Goal: Check status: Check status

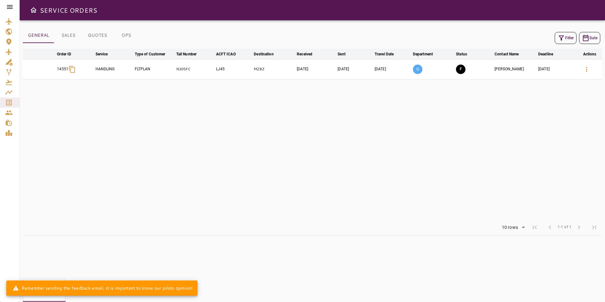
click at [11, 6] on icon at bounding box center [10, 7] width 8 height 8
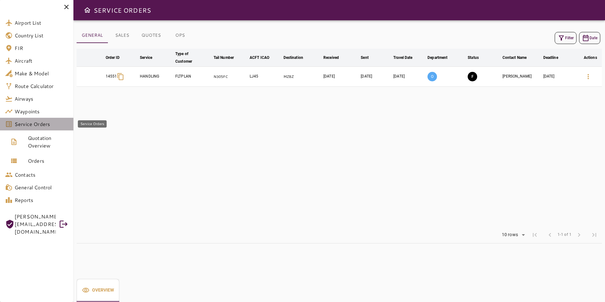
click at [33, 121] on span "Service Orders" at bounding box center [42, 124] width 54 height 8
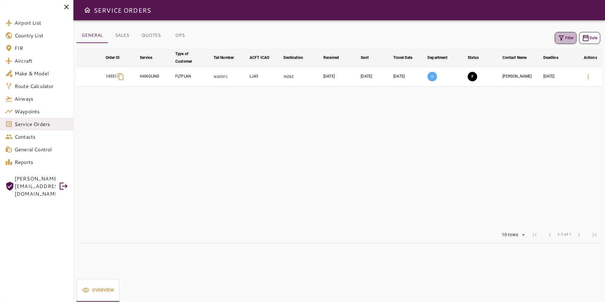
click at [564, 36] on icon "button" at bounding box center [561, 38] width 8 height 8
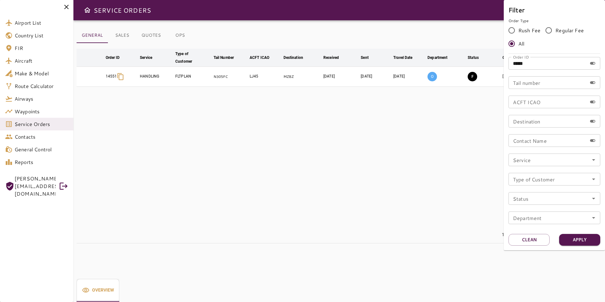
click at [533, 62] on input "*****" at bounding box center [547, 63] width 78 height 13
type input "*****"
click at [590, 243] on button "Apply" at bounding box center [579, 240] width 41 height 12
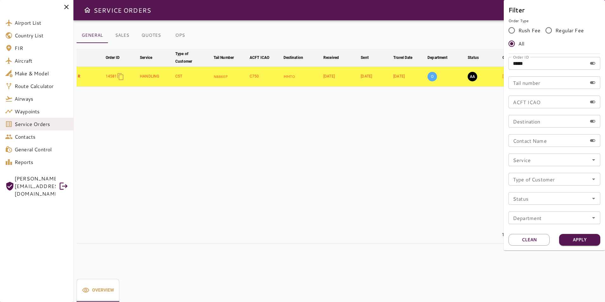
click at [393, 122] on div at bounding box center [302, 151] width 605 height 302
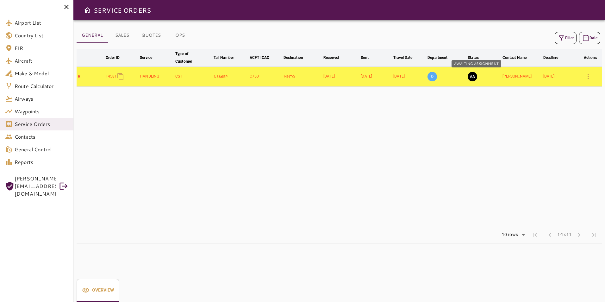
click at [474, 77] on button "AA" at bounding box center [471, 76] width 9 height 9
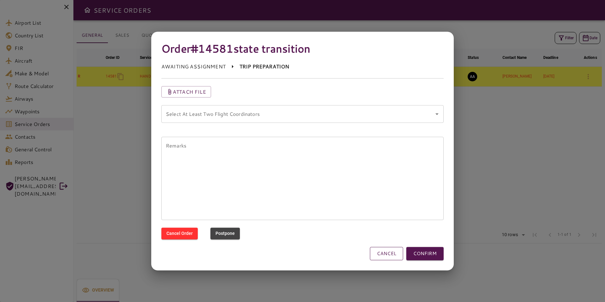
click at [396, 253] on button "CANCEL" at bounding box center [386, 253] width 33 height 13
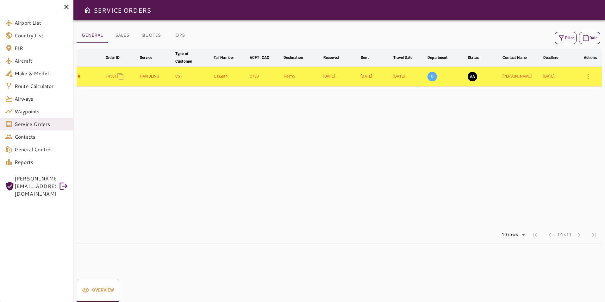
click at [180, 36] on button "OPS" at bounding box center [180, 35] width 28 height 15
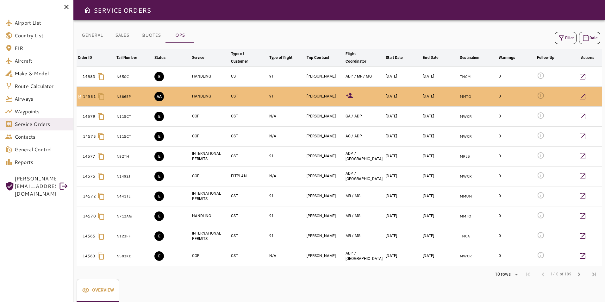
click at [565, 41] on button "Filter" at bounding box center [565, 38] width 22 height 12
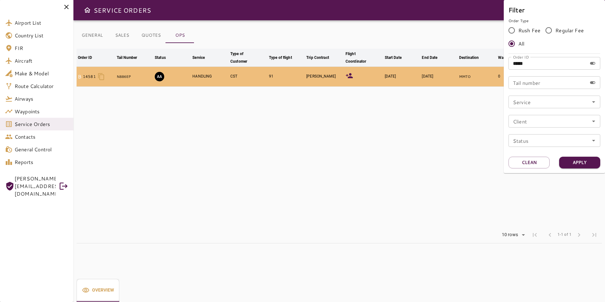
click at [393, 124] on div at bounding box center [302, 151] width 605 height 302
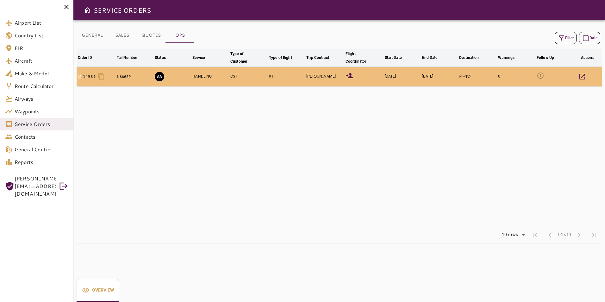
click at [350, 76] on icon at bounding box center [349, 76] width 8 height 8
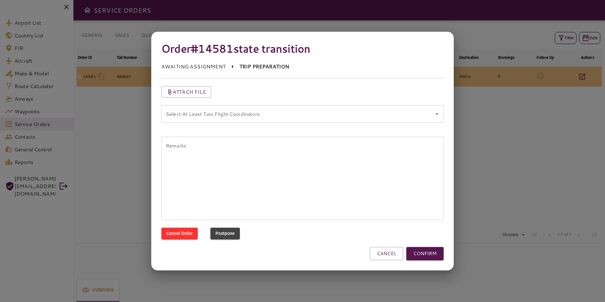
click at [266, 113] on coordinators "Select At Least Two Flight Coordinators" at bounding box center [297, 114] width 267 height 12
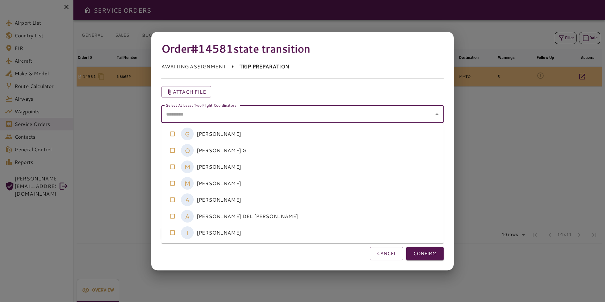
click at [236, 169] on coordinators-option-2 "M [PERSON_NAME]" at bounding box center [302, 166] width 282 height 16
click at [239, 183] on coordinators-option-3 "M [PERSON_NAME]" at bounding box center [302, 183] width 282 height 16
click at [425, 251] on button "CONFIRM" at bounding box center [424, 253] width 37 height 13
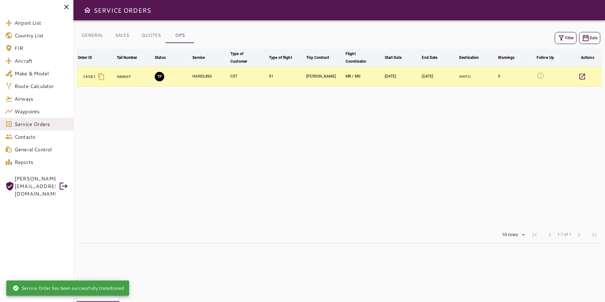
click at [157, 76] on button "TP" at bounding box center [159, 76] width 9 height 9
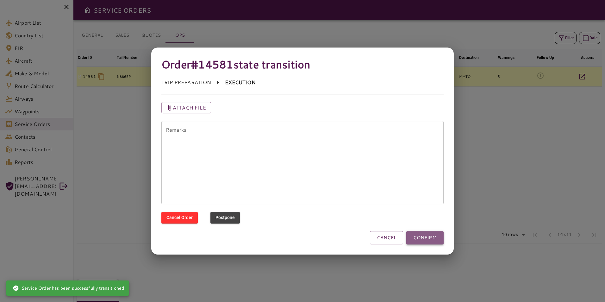
click at [438, 241] on button "CONFIRM" at bounding box center [424, 237] width 37 height 13
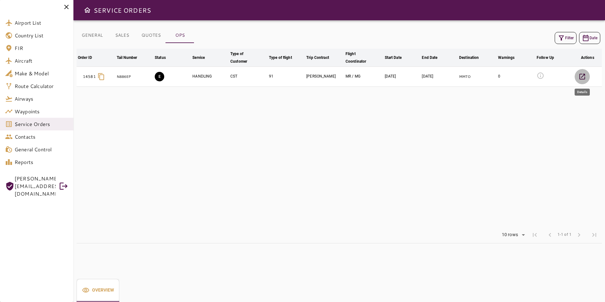
click at [576, 77] on button "button" at bounding box center [581, 76] width 15 height 15
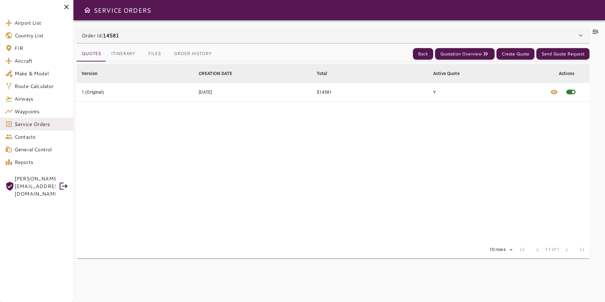
click at [158, 51] on button "Files" at bounding box center [154, 53] width 28 height 15
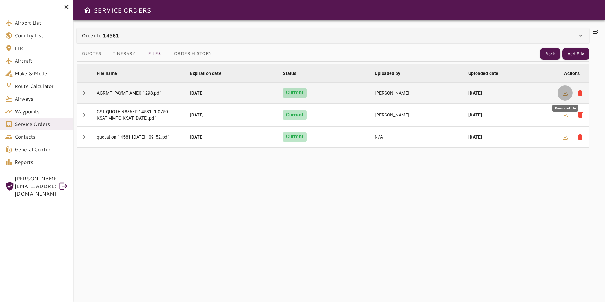
click at [568, 92] on icon "button" at bounding box center [565, 93] width 8 height 8
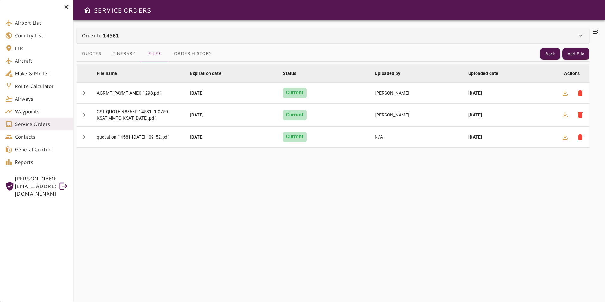
click at [594, 30] on icon at bounding box center [595, 32] width 6 height 4
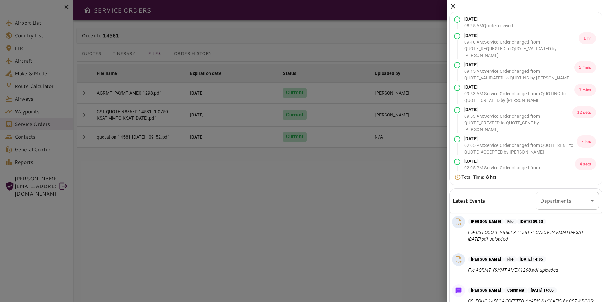
click at [453, 5] on icon at bounding box center [453, 6] width 4 height 4
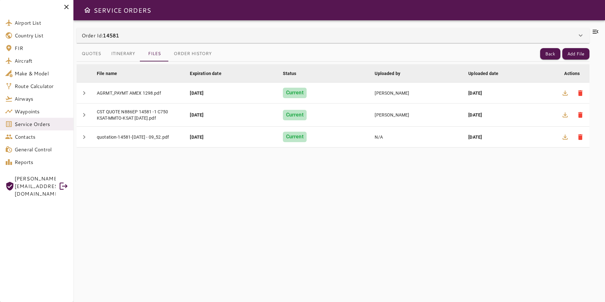
click at [46, 126] on span "Service Orders" at bounding box center [42, 124] width 54 height 8
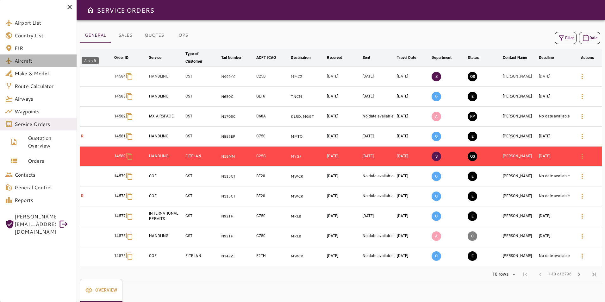
click at [42, 64] on span "Aircraft" at bounding box center [43, 61] width 57 height 8
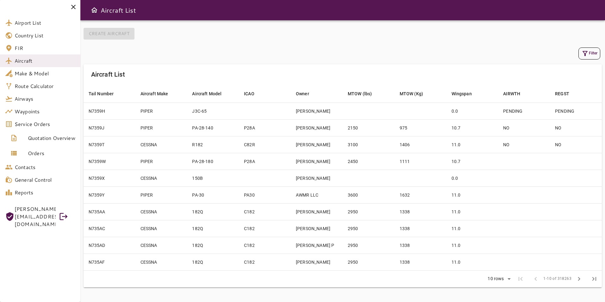
click at [585, 56] on icon "button" at bounding box center [585, 54] width 8 height 8
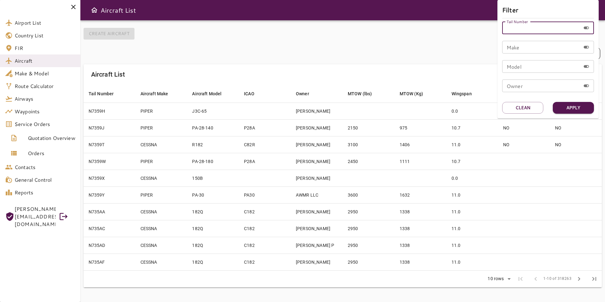
click at [521, 33] on input "Tail Number" at bounding box center [541, 28] width 78 height 13
type input "******"
click at [579, 105] on button "Apply" at bounding box center [572, 108] width 41 height 12
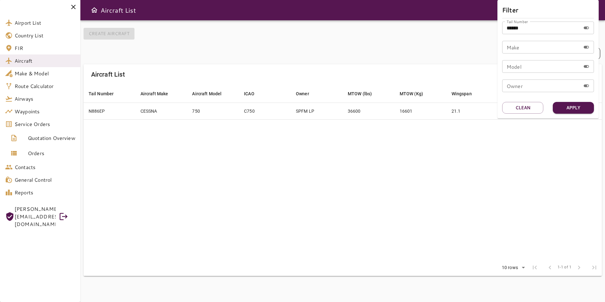
click at [431, 166] on div at bounding box center [302, 151] width 605 height 302
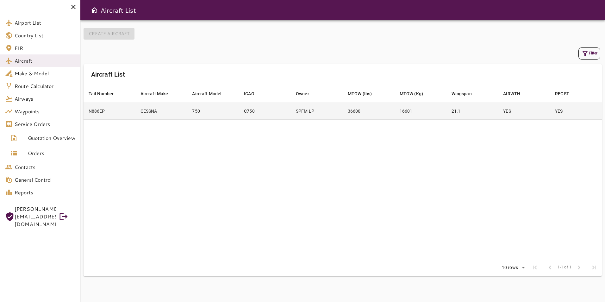
click at [352, 112] on td "36600" at bounding box center [368, 110] width 52 height 17
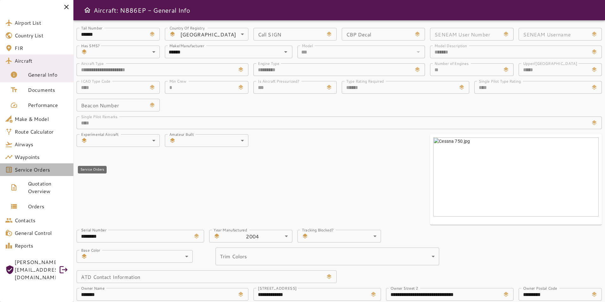
click at [47, 175] on link "Service Orders" at bounding box center [36, 169] width 73 height 13
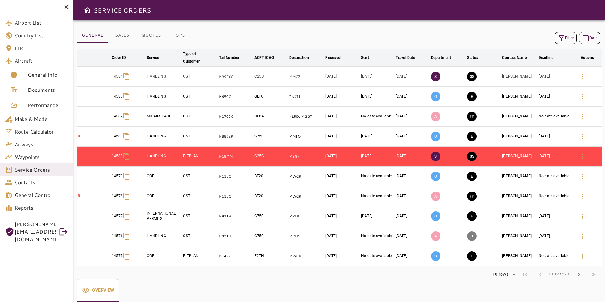
click at [176, 37] on button "OPS" at bounding box center [180, 35] width 28 height 15
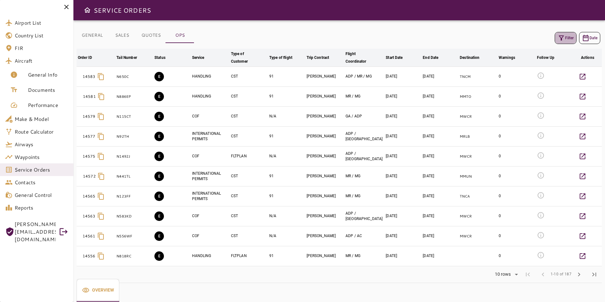
click at [564, 37] on icon "button" at bounding box center [561, 38] width 8 height 8
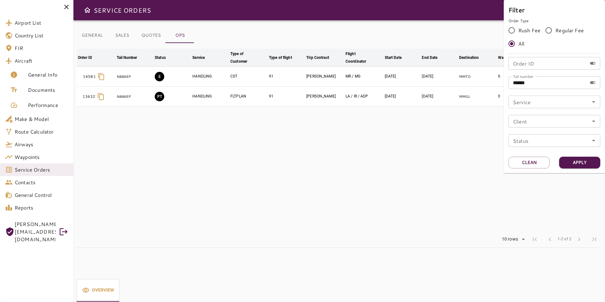
click at [395, 131] on div at bounding box center [302, 151] width 605 height 302
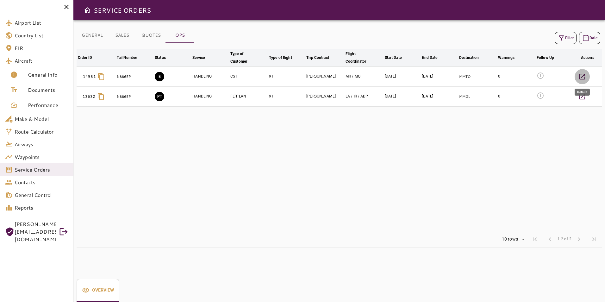
click at [579, 73] on icon "button" at bounding box center [582, 77] width 8 height 8
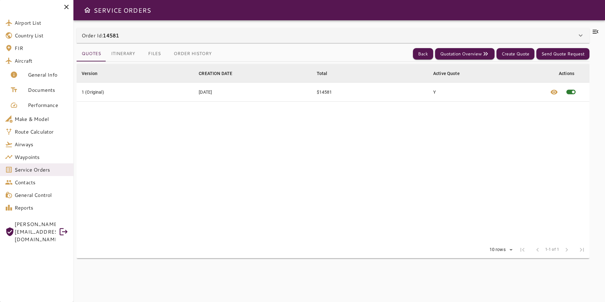
click at [599, 32] on icon at bounding box center [595, 32] width 8 height 8
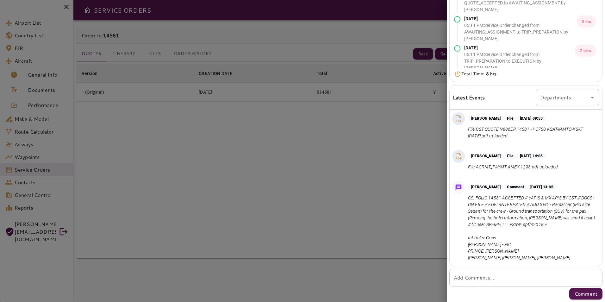
scroll to position [185, 0]
click at [276, 129] on div at bounding box center [302, 151] width 605 height 302
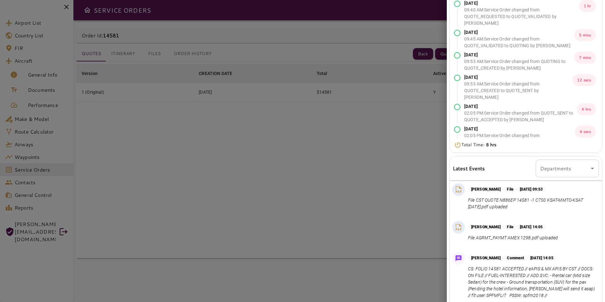
scroll to position [0, 0]
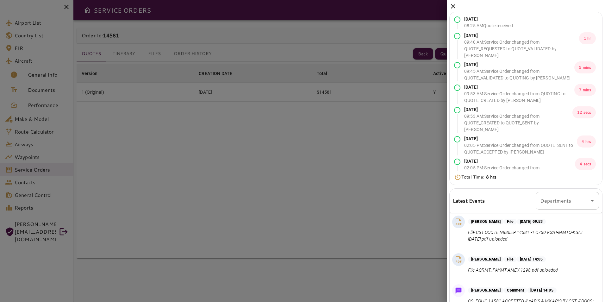
click at [452, 7] on icon at bounding box center [453, 6] width 4 height 4
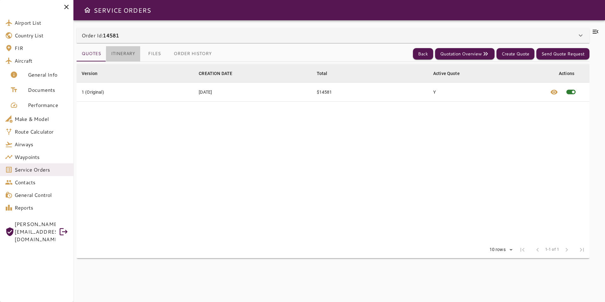
click at [117, 52] on button "Itinerary" at bounding box center [123, 53] width 34 height 15
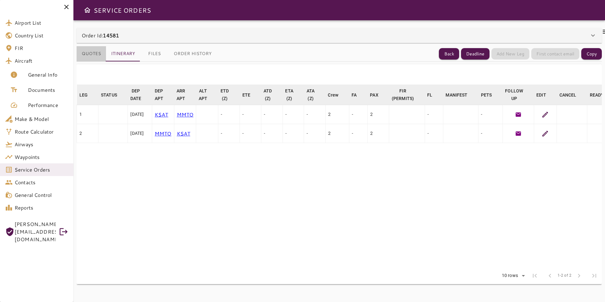
click at [92, 56] on button "Quotes" at bounding box center [91, 53] width 29 height 15
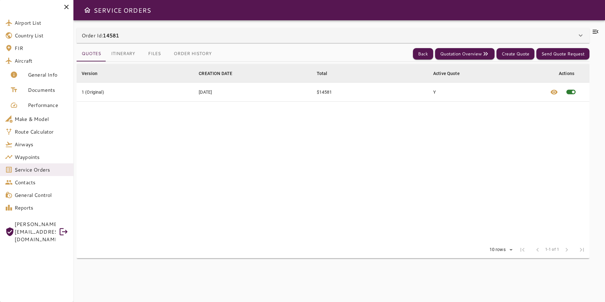
click at [593, 33] on icon at bounding box center [595, 32] width 8 height 8
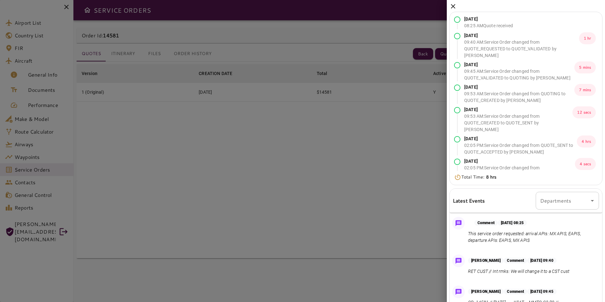
click at [451, 7] on icon at bounding box center [453, 7] width 8 height 8
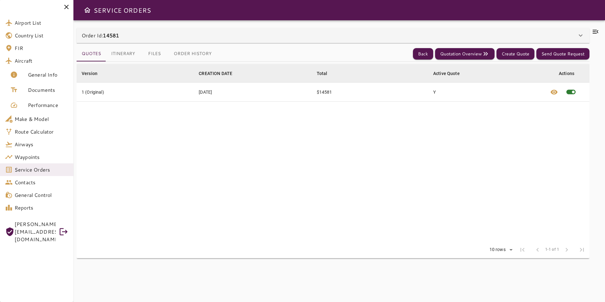
click at [594, 34] on icon at bounding box center [595, 32] width 8 height 8
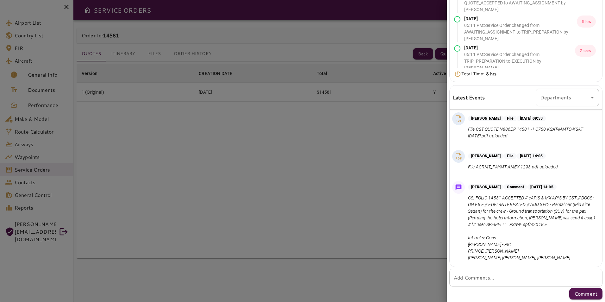
scroll to position [185, 0]
